Goal: Task Accomplishment & Management: Manage account settings

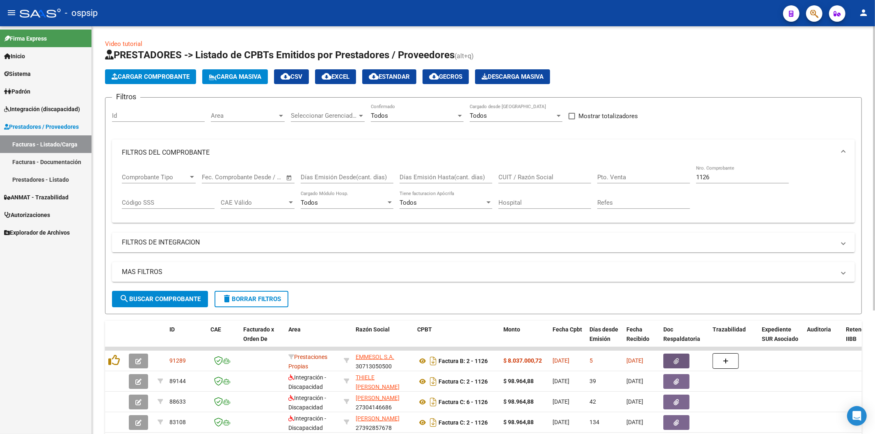
click at [738, 181] on input "1126" at bounding box center [742, 176] width 93 height 7
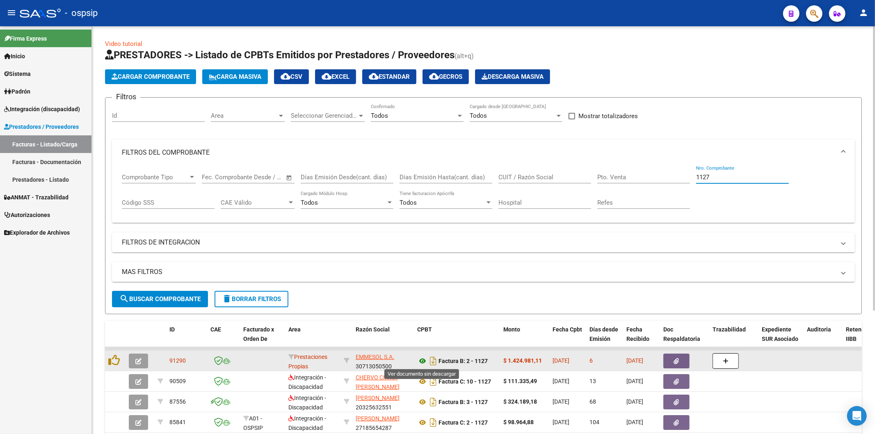
click at [423, 362] on icon at bounding box center [422, 361] width 11 height 10
click at [676, 360] on icon "button" at bounding box center [676, 361] width 5 height 6
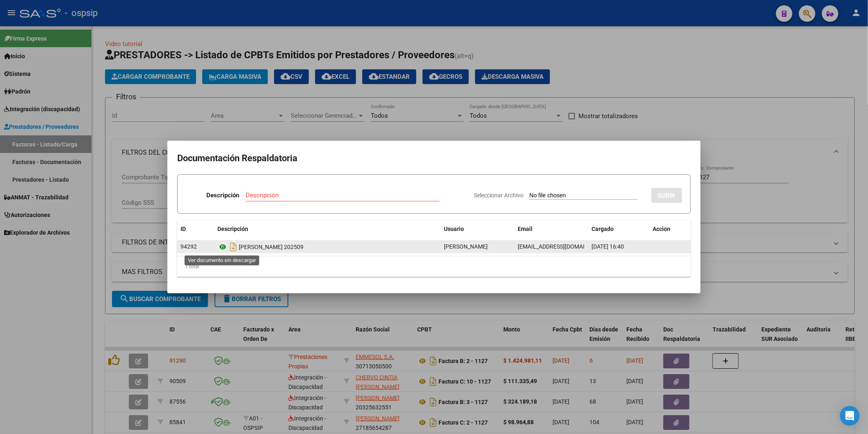
click at [223, 247] on icon at bounding box center [222, 247] width 11 height 10
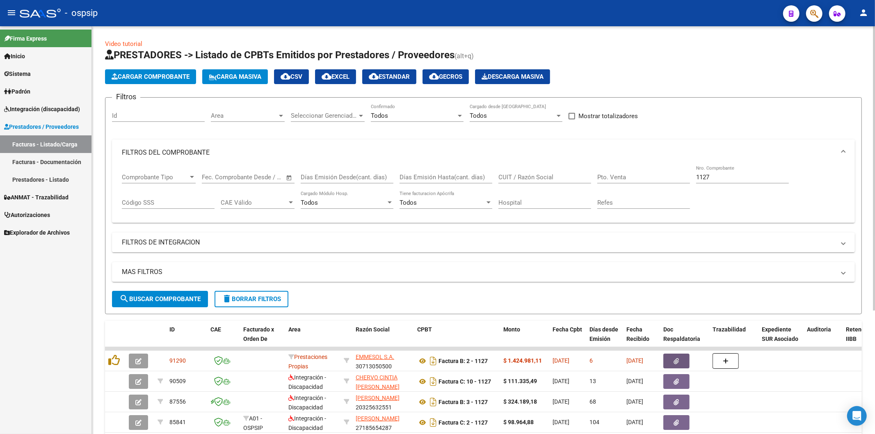
click at [730, 177] on input "1127" at bounding box center [742, 176] width 93 height 7
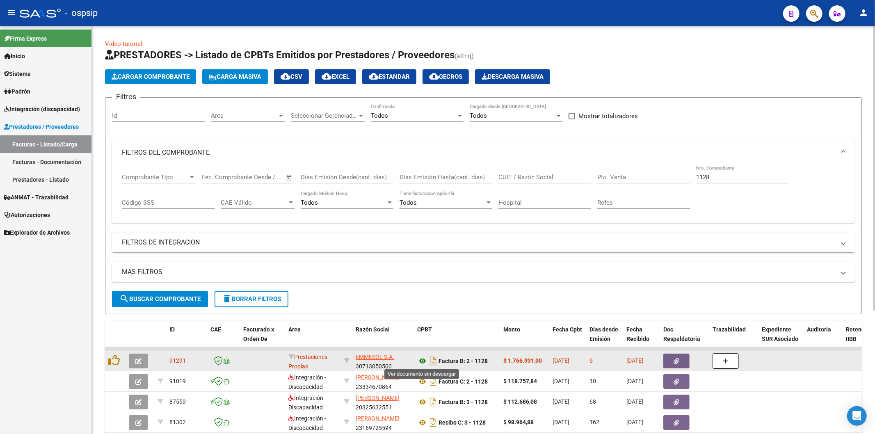
click at [424, 359] on icon at bounding box center [422, 361] width 11 height 10
click at [677, 360] on icon "button" at bounding box center [676, 361] width 5 height 6
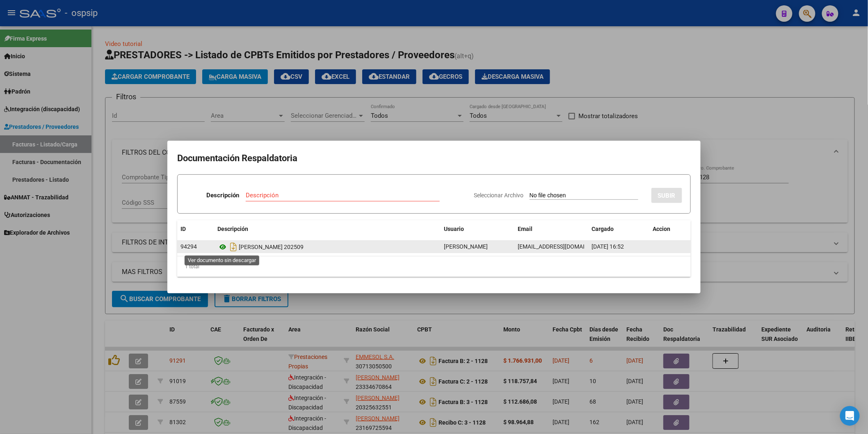
click at [224, 245] on icon at bounding box center [222, 247] width 11 height 10
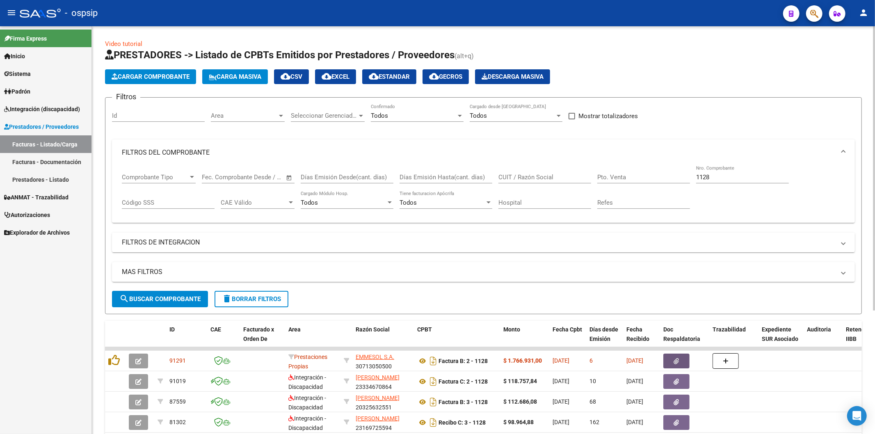
click at [738, 180] on input "1128" at bounding box center [742, 176] width 93 height 7
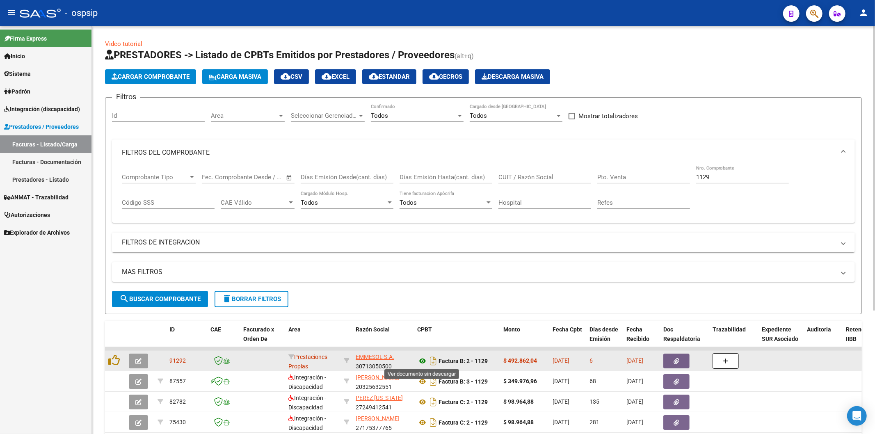
click at [422, 362] on icon at bounding box center [422, 361] width 11 height 10
click at [673, 366] on button "button" at bounding box center [676, 360] width 26 height 15
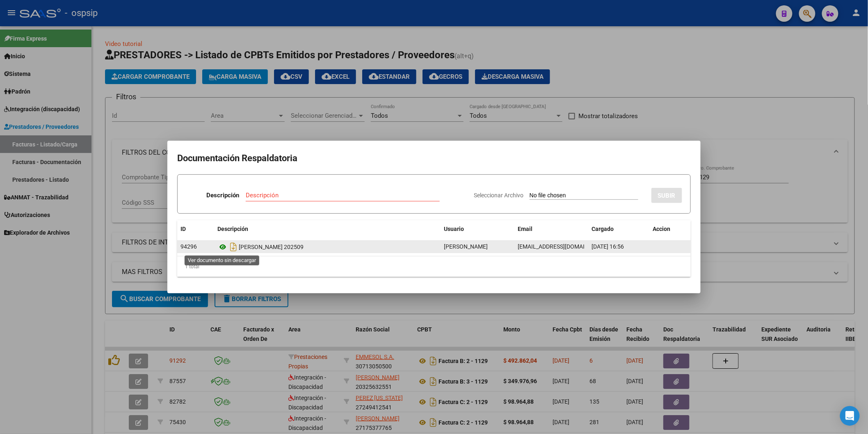
click at [220, 246] on icon at bounding box center [222, 247] width 11 height 10
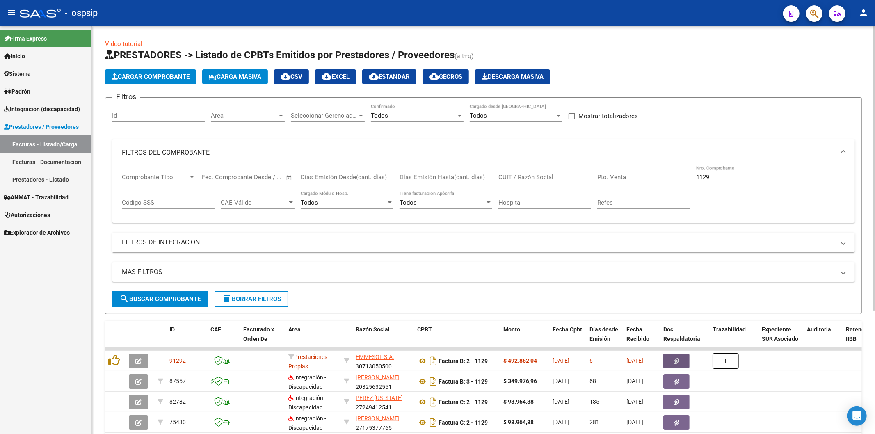
click at [743, 178] on input "1129" at bounding box center [742, 176] width 93 height 7
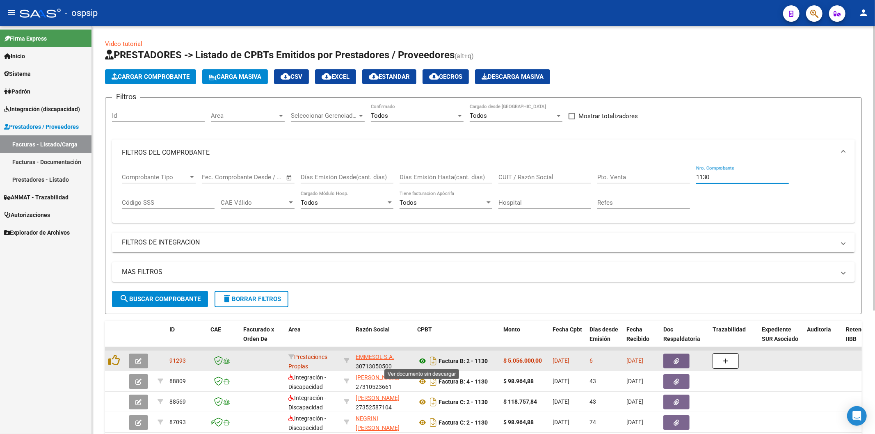
click at [421, 360] on icon at bounding box center [422, 361] width 11 height 10
click at [673, 363] on button "button" at bounding box center [676, 360] width 26 height 15
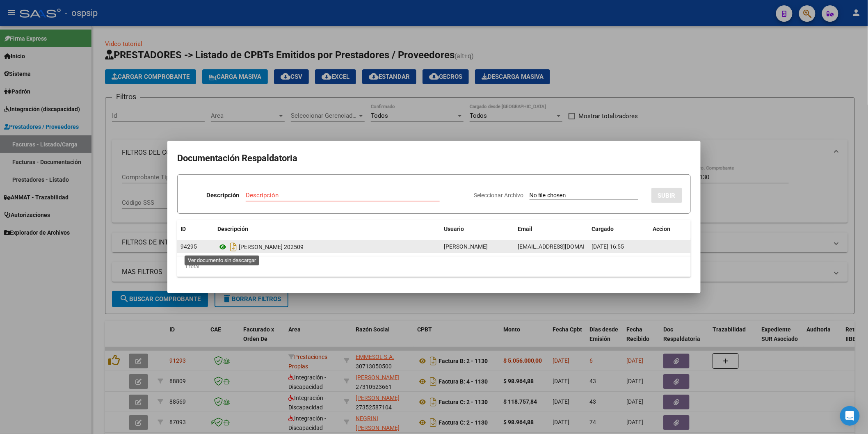
click at [223, 248] on icon at bounding box center [222, 247] width 11 height 10
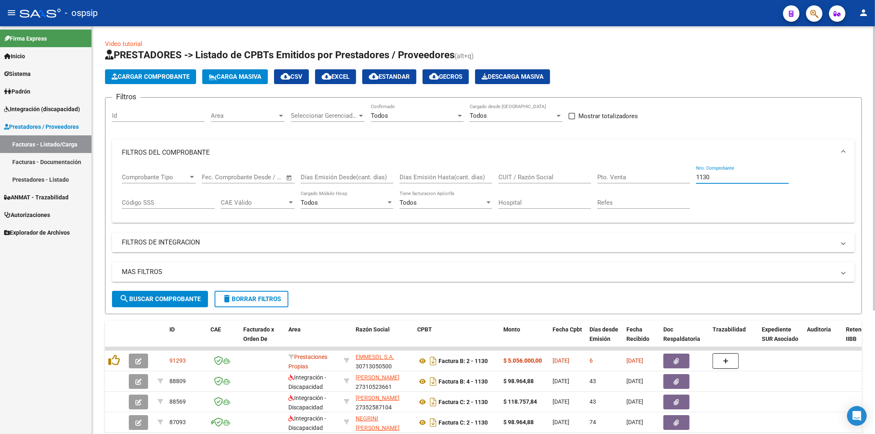
click at [743, 175] on input "1130" at bounding box center [742, 176] width 93 height 7
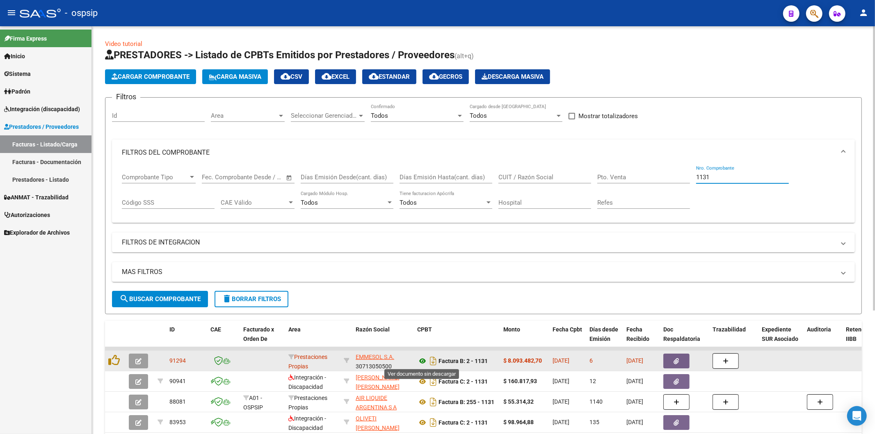
type input "1131"
click at [424, 359] on icon at bounding box center [422, 361] width 11 height 10
click at [674, 361] on icon "button" at bounding box center [676, 361] width 5 height 6
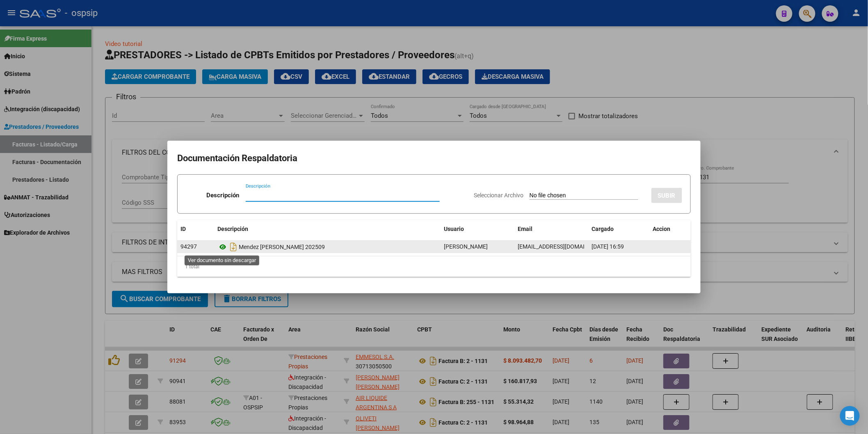
click at [222, 246] on icon at bounding box center [222, 247] width 11 height 10
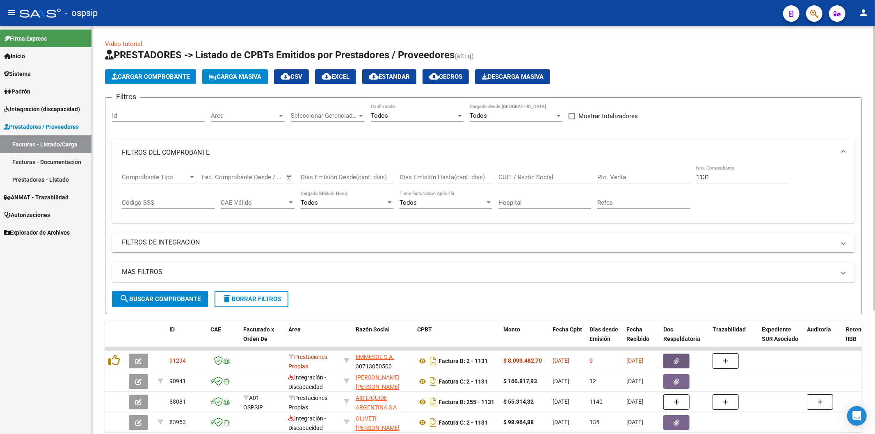
click at [744, 178] on input "1131" at bounding box center [742, 176] width 93 height 7
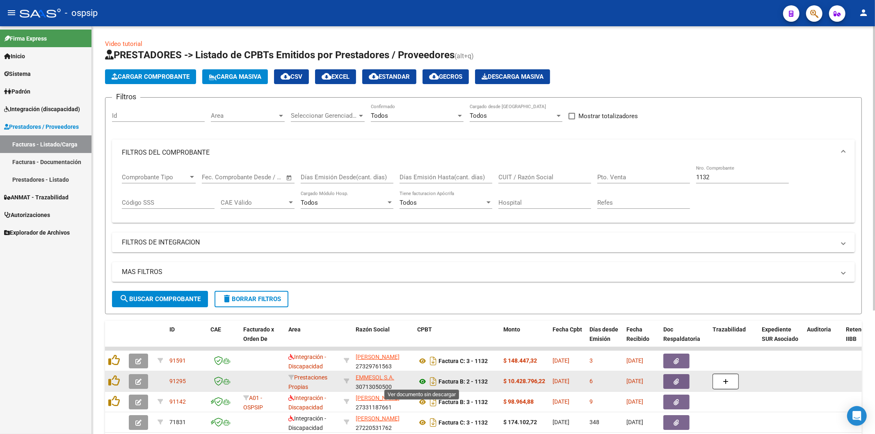
click at [425, 382] on icon at bounding box center [422, 381] width 11 height 10
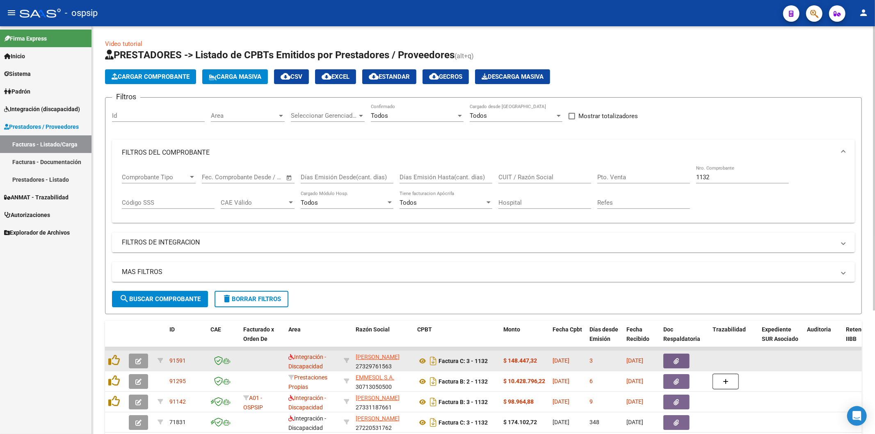
click at [678, 361] on icon "button" at bounding box center [676, 361] width 5 height 6
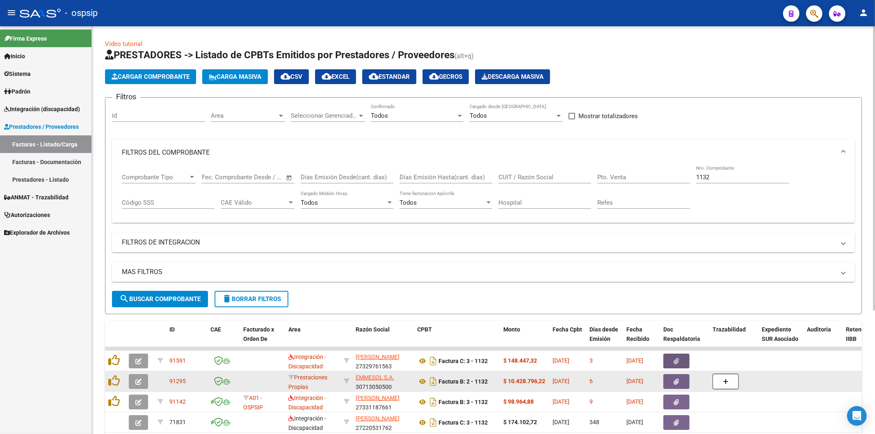
click at [678, 384] on icon "button" at bounding box center [676, 381] width 5 height 6
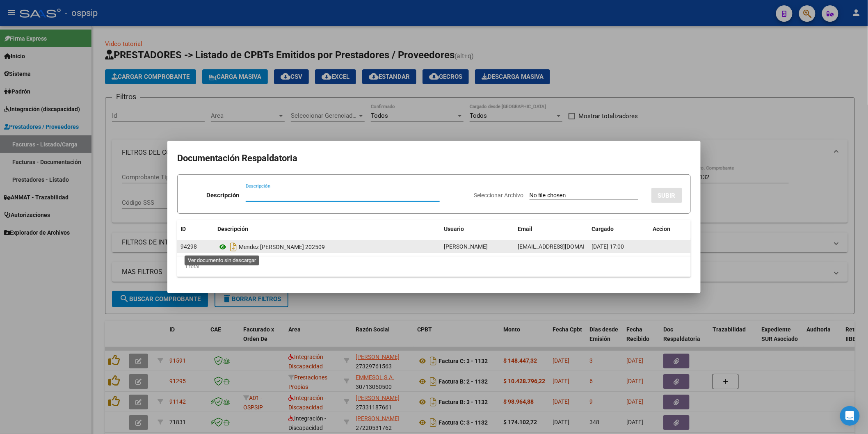
click at [223, 246] on icon at bounding box center [222, 247] width 11 height 10
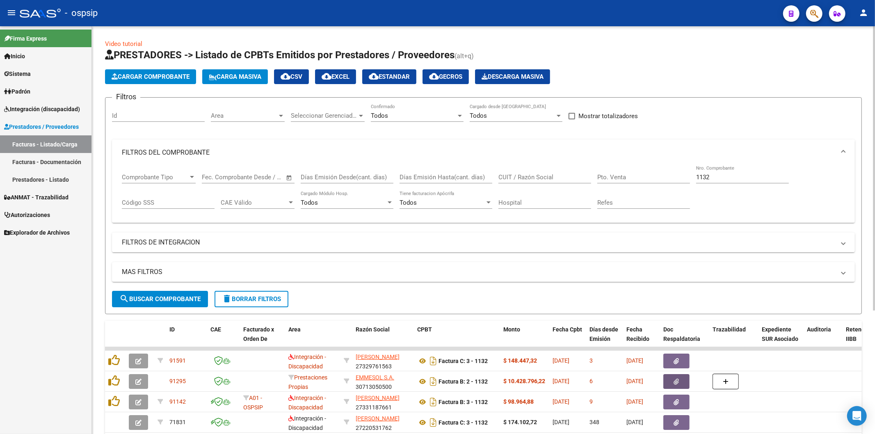
click at [722, 178] on input "1132" at bounding box center [742, 176] width 93 height 7
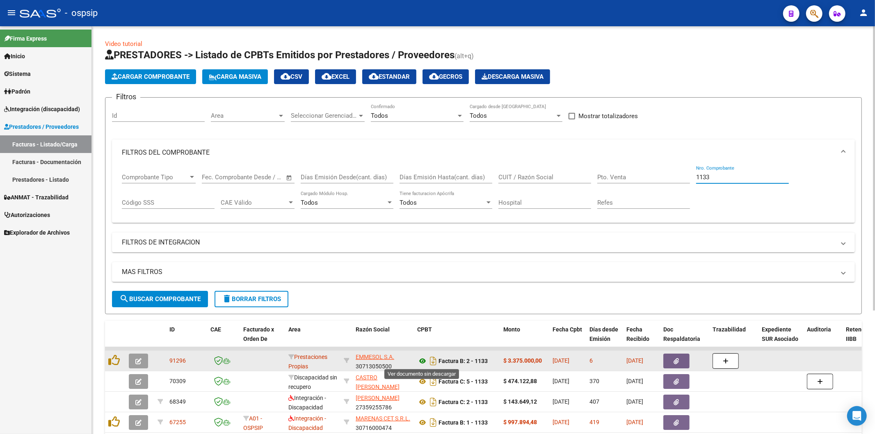
click at [421, 360] on icon at bounding box center [422, 361] width 11 height 10
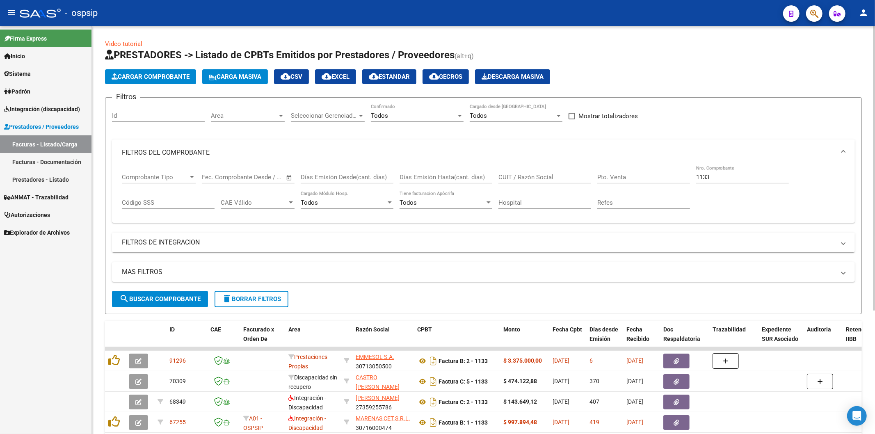
click at [745, 177] on input "1133" at bounding box center [742, 176] width 93 height 7
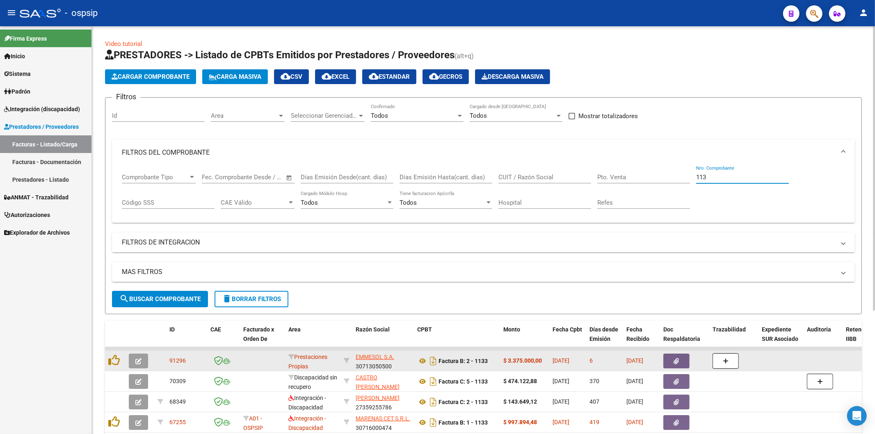
click at [675, 362] on icon "button" at bounding box center [676, 361] width 5 height 6
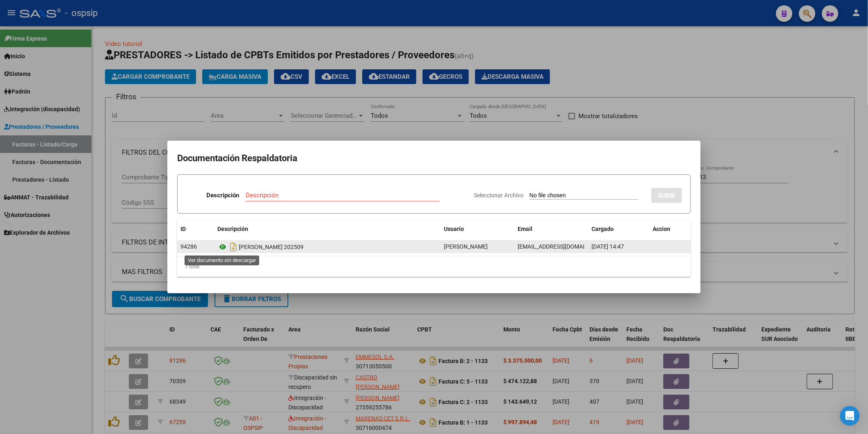
click at [222, 246] on icon at bounding box center [222, 247] width 11 height 10
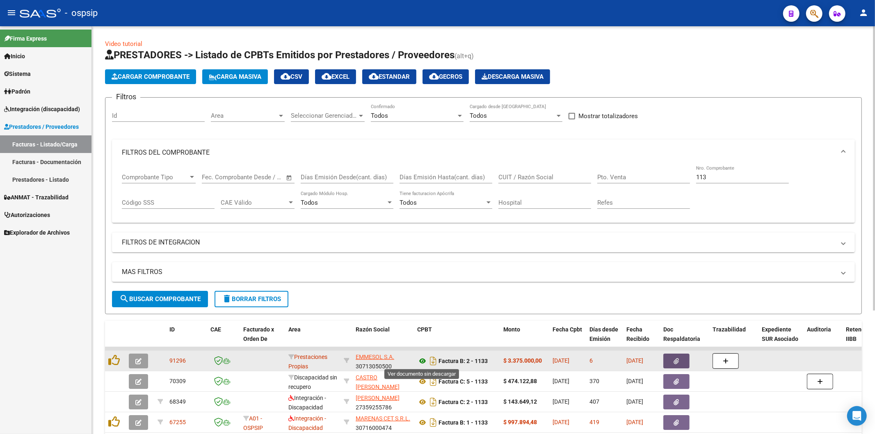
click at [423, 360] on icon at bounding box center [422, 361] width 11 height 10
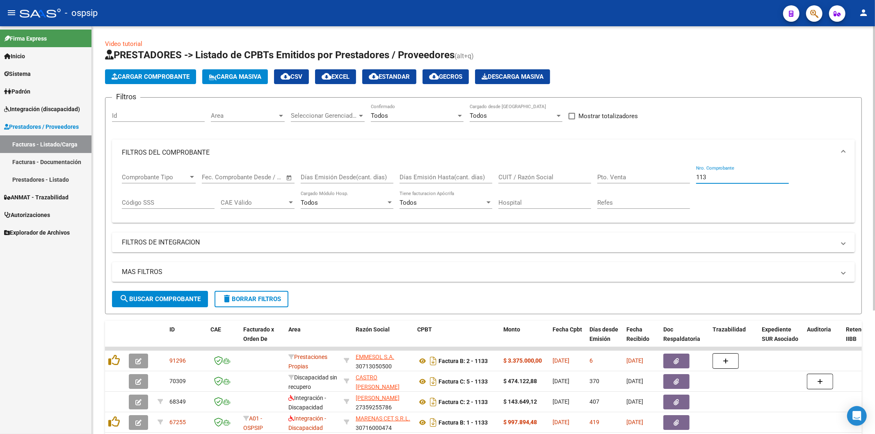
click at [729, 176] on input "113" at bounding box center [742, 176] width 93 height 7
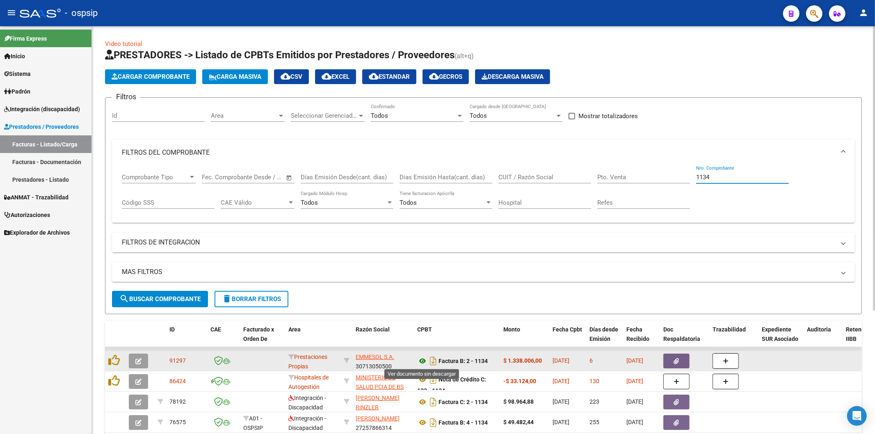
click at [421, 361] on icon at bounding box center [422, 361] width 11 height 10
click at [682, 358] on button "button" at bounding box center [676, 360] width 26 height 15
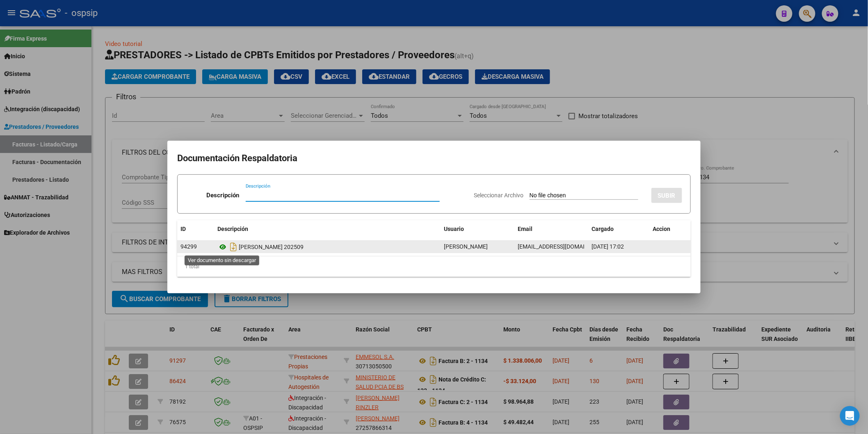
click at [222, 246] on icon at bounding box center [222, 247] width 11 height 10
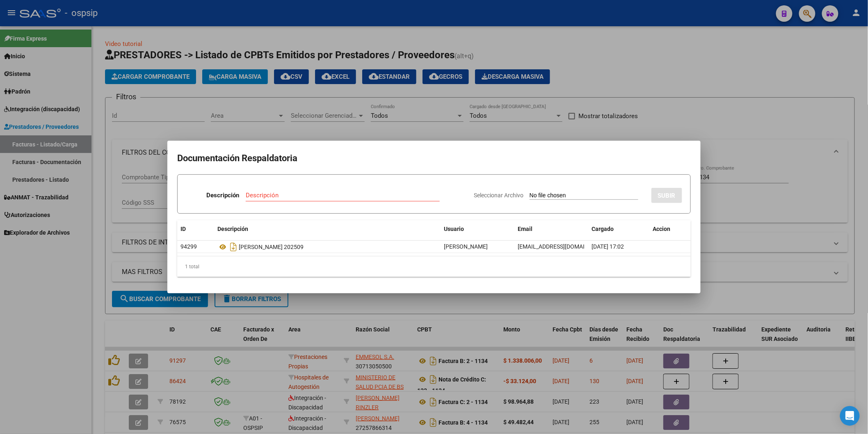
click at [562, 150] on h2 "Documentación Respaldatoria" at bounding box center [433, 158] width 513 height 16
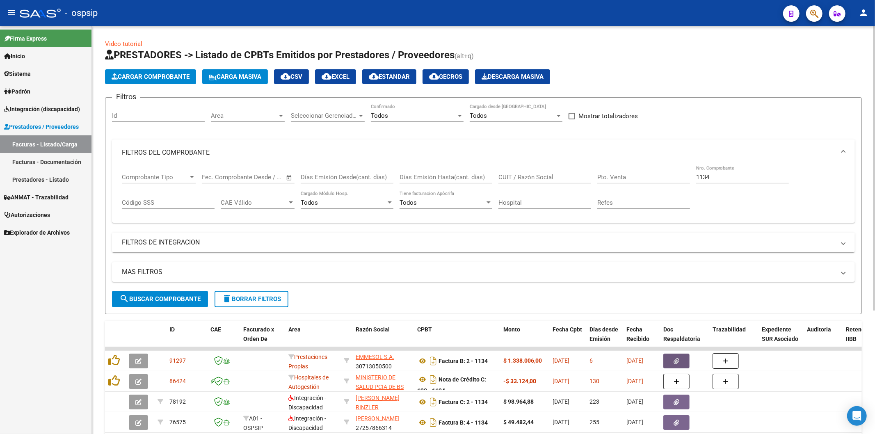
click at [724, 176] on input "1134" at bounding box center [742, 176] width 93 height 7
type input "1"
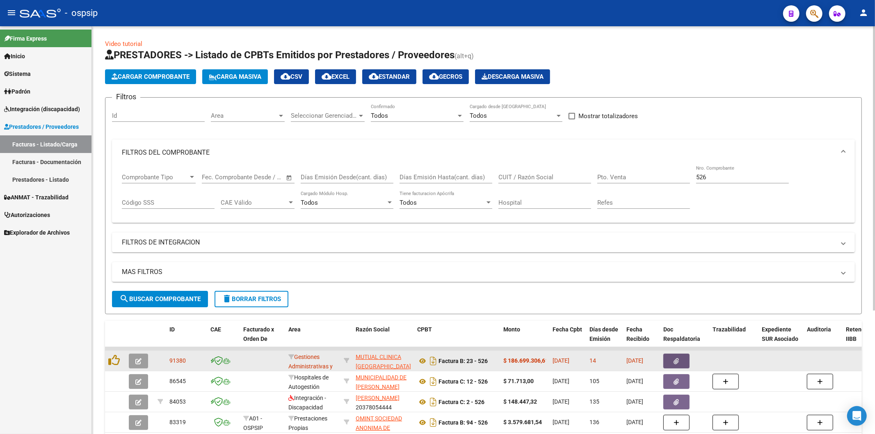
click at [679, 358] on button "button" at bounding box center [676, 360] width 26 height 15
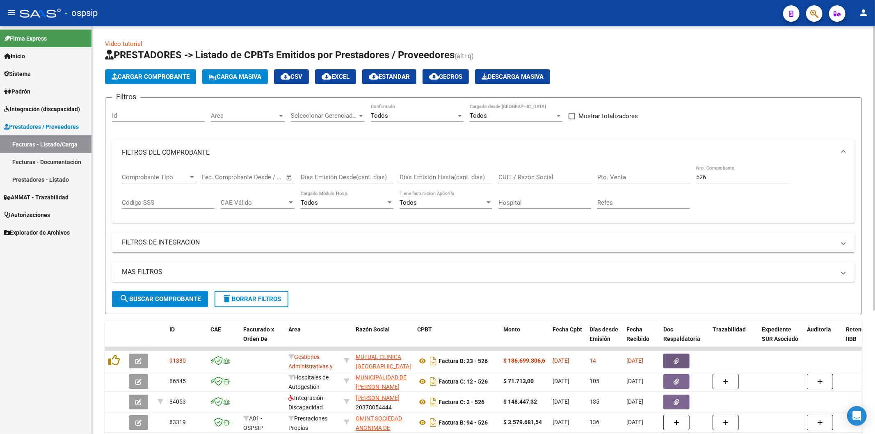
click at [731, 175] on input "526" at bounding box center [742, 176] width 93 height 7
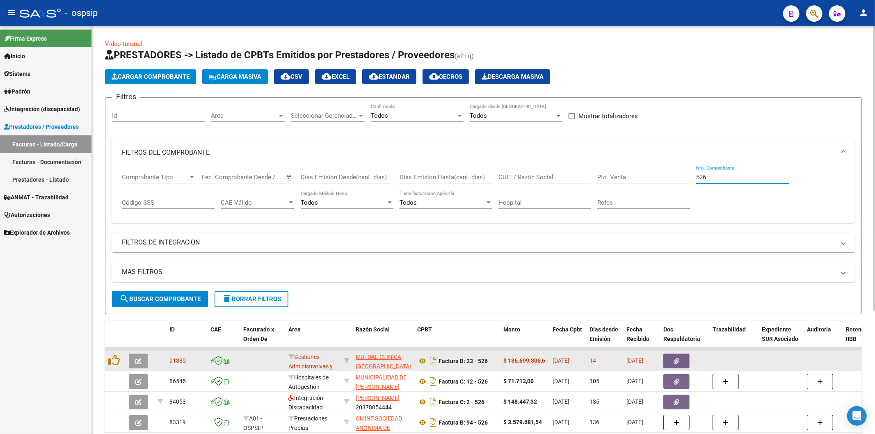
click at [679, 356] on button "button" at bounding box center [676, 360] width 26 height 15
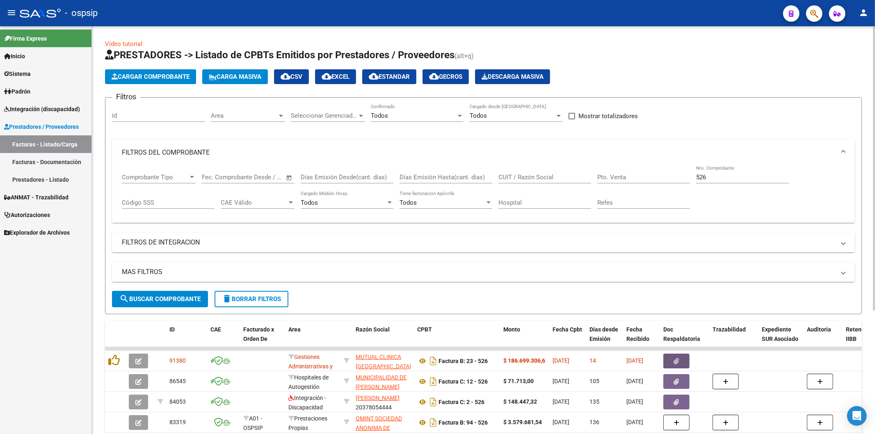
click at [744, 175] on input "526" at bounding box center [742, 176] width 93 height 7
type input "5"
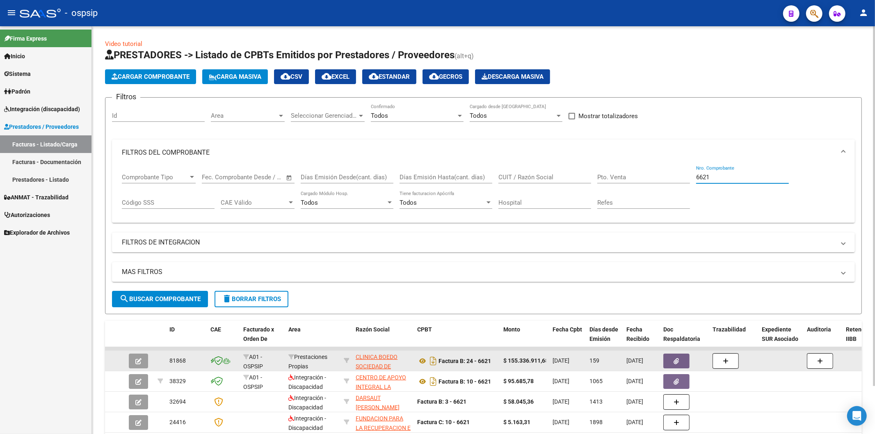
type input "6621"
click at [678, 360] on icon "button" at bounding box center [676, 361] width 5 height 6
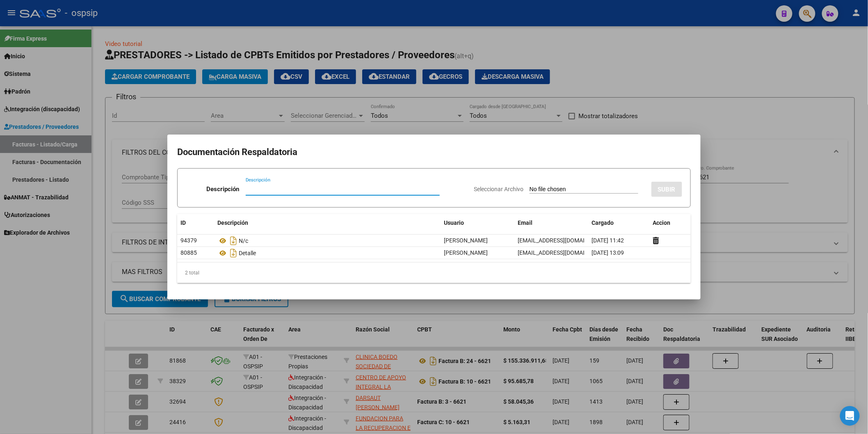
click at [296, 190] on input "Descripción" at bounding box center [343, 188] width 194 height 7
type input "n/c"
click at [537, 187] on input "Seleccionar Archivo" at bounding box center [583, 190] width 109 height 8
type input "C:\fakepath\Nota de CréditoB002800002746.pdf"
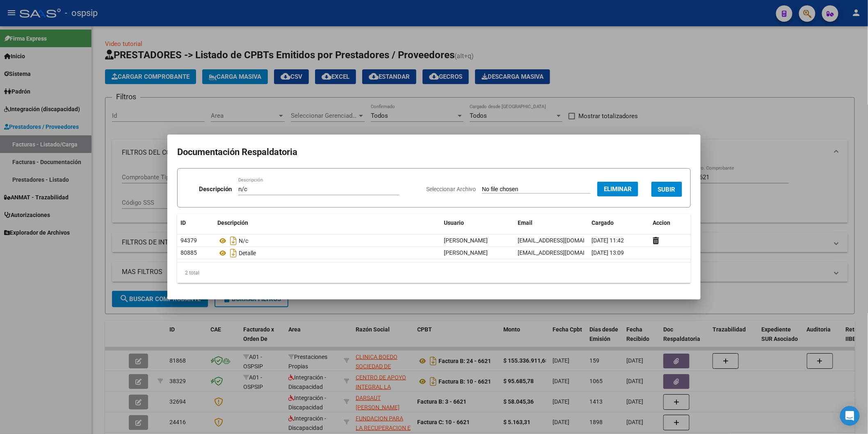
click at [660, 186] on span "SUBIR" at bounding box center [667, 189] width 18 height 7
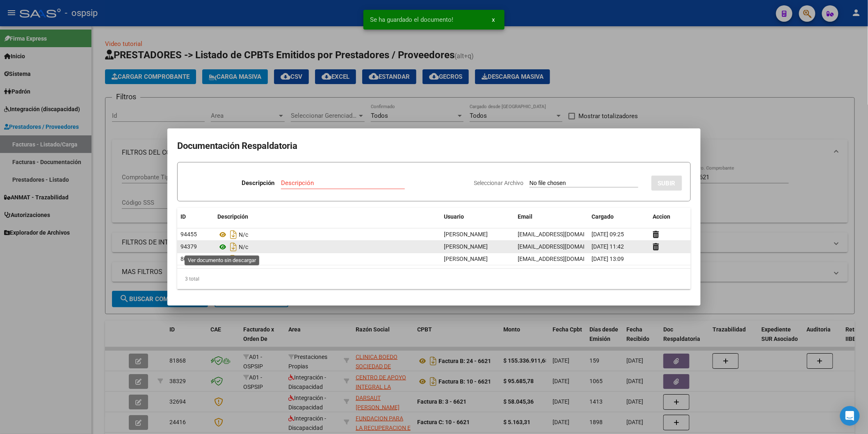
click at [222, 246] on icon at bounding box center [222, 247] width 11 height 10
